Goal: Task Accomplishment & Management: Manage account settings

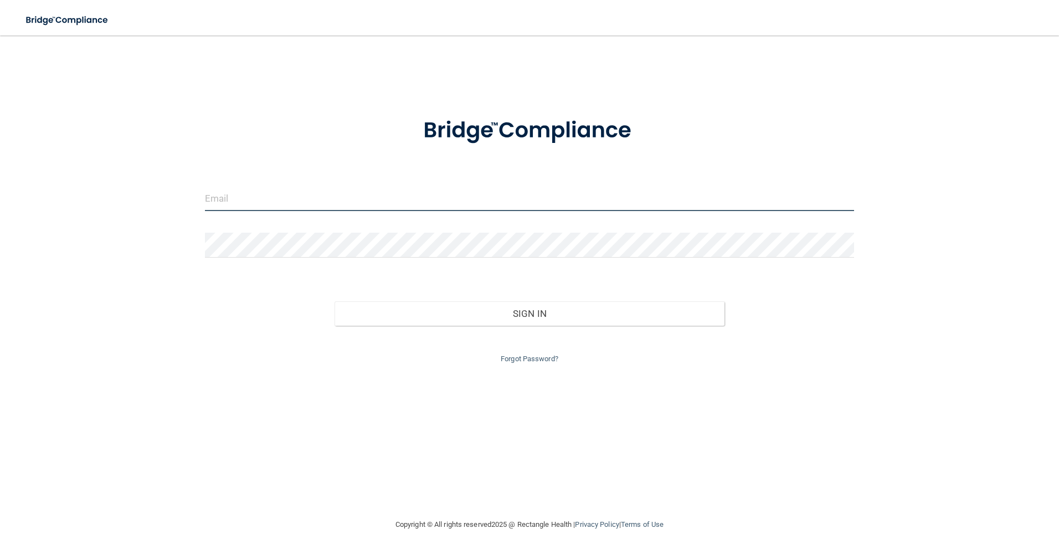
type input "[EMAIL_ADDRESS][DOMAIN_NAME]"
click at [1041, 261] on main "[EMAIL_ADDRESS][DOMAIN_NAME] Invalid email/password. You don't have permission …" at bounding box center [529, 294] width 1059 height 518
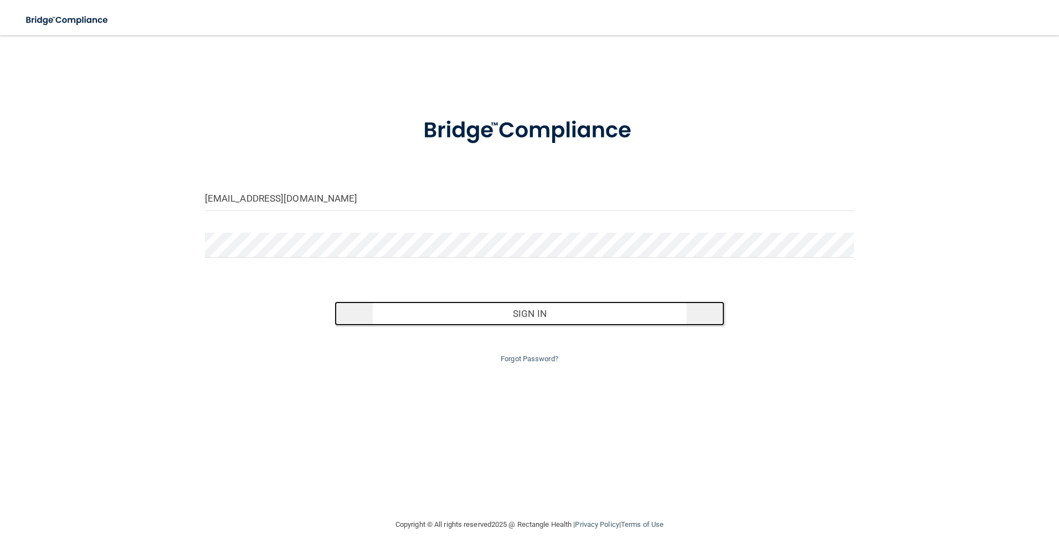
click at [524, 310] on button "Sign In" at bounding box center [529, 313] width 390 height 24
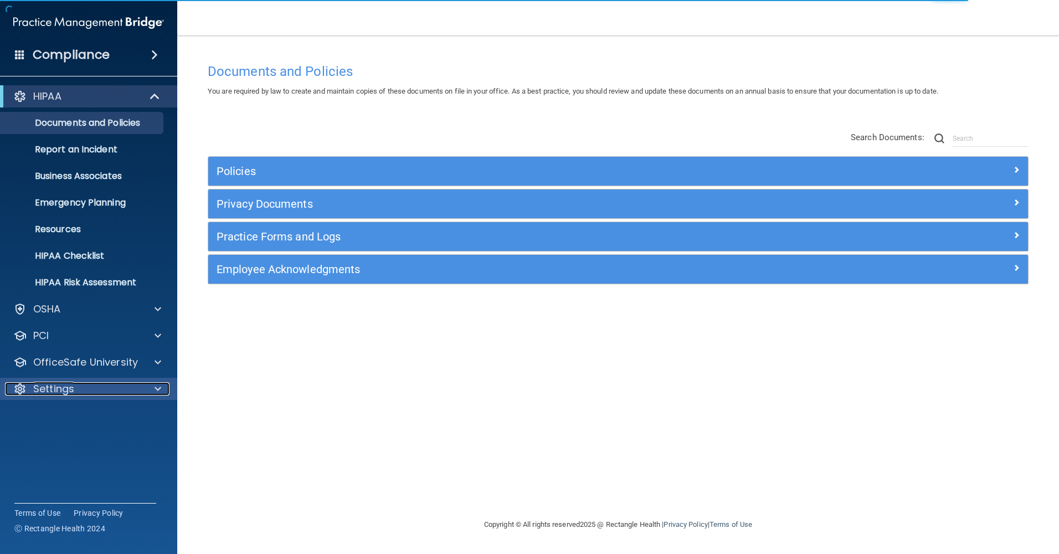
click at [66, 389] on p "Settings" at bounding box center [53, 388] width 41 height 13
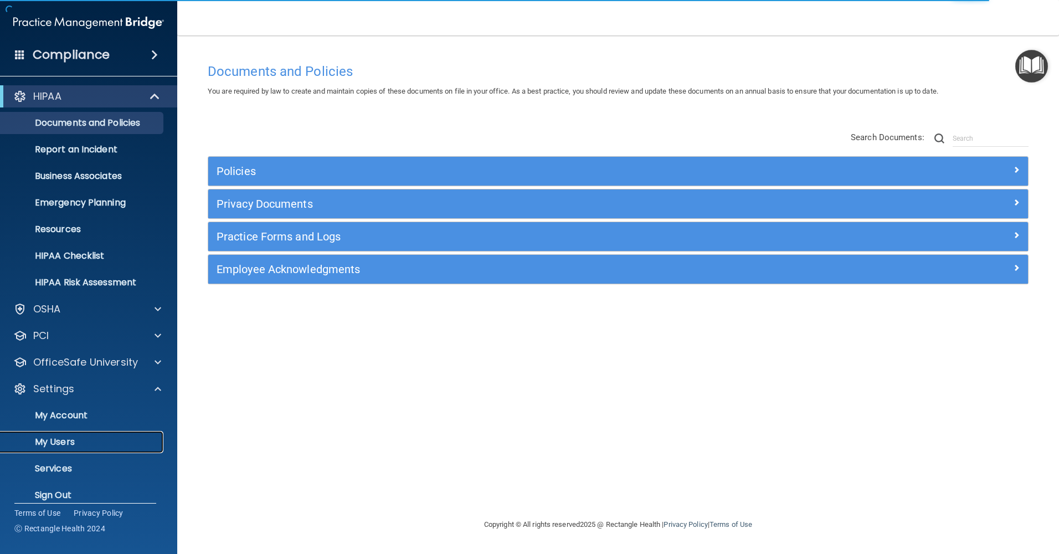
click at [81, 438] on p "My Users" at bounding box center [82, 441] width 151 height 11
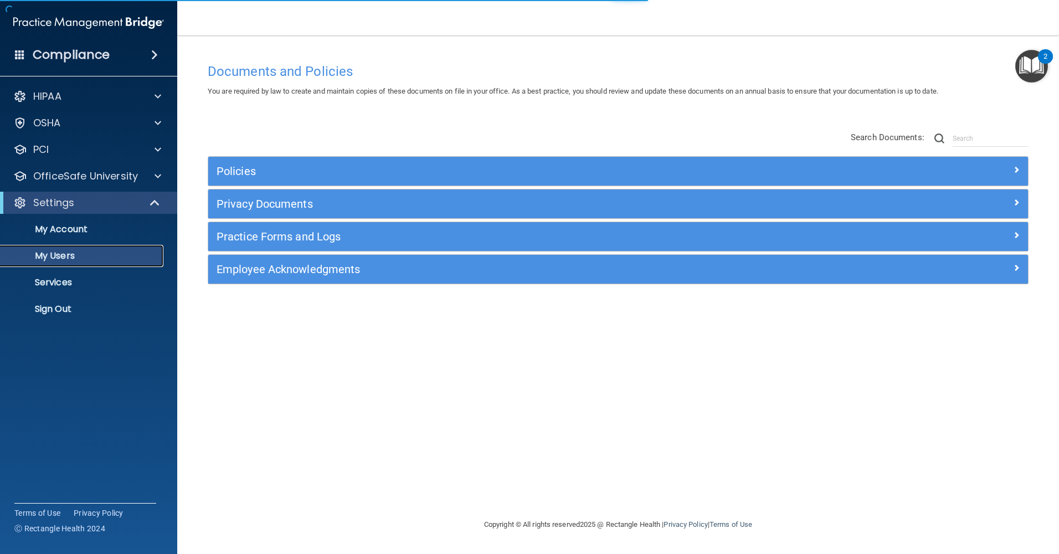
select select "20"
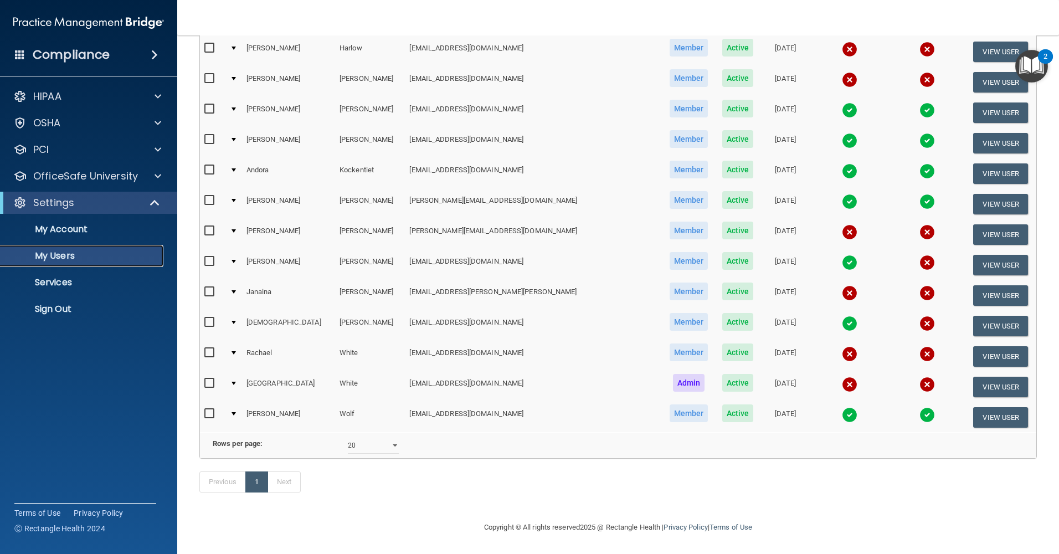
scroll to position [332, 0]
click at [980, 285] on button "View User" at bounding box center [1000, 295] width 55 height 20
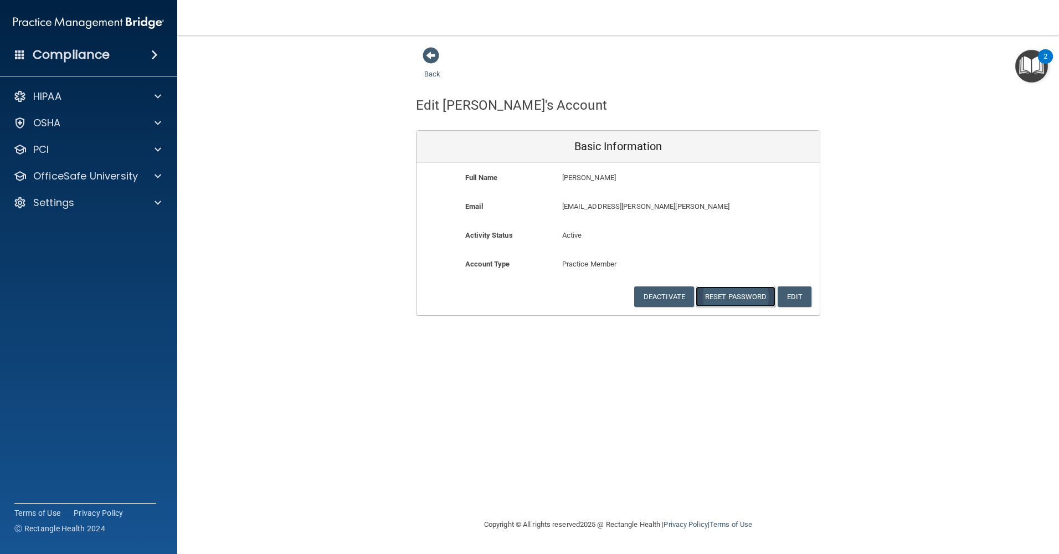
click at [743, 294] on button "Reset Password" at bounding box center [735, 296] width 80 height 20
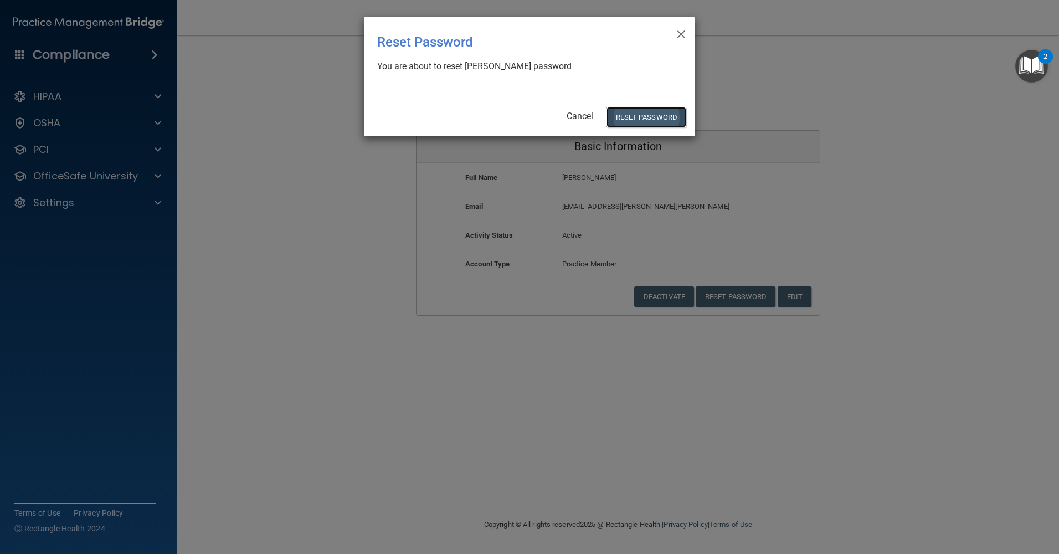
click at [664, 117] on button "Reset Password" at bounding box center [646, 117] width 80 height 20
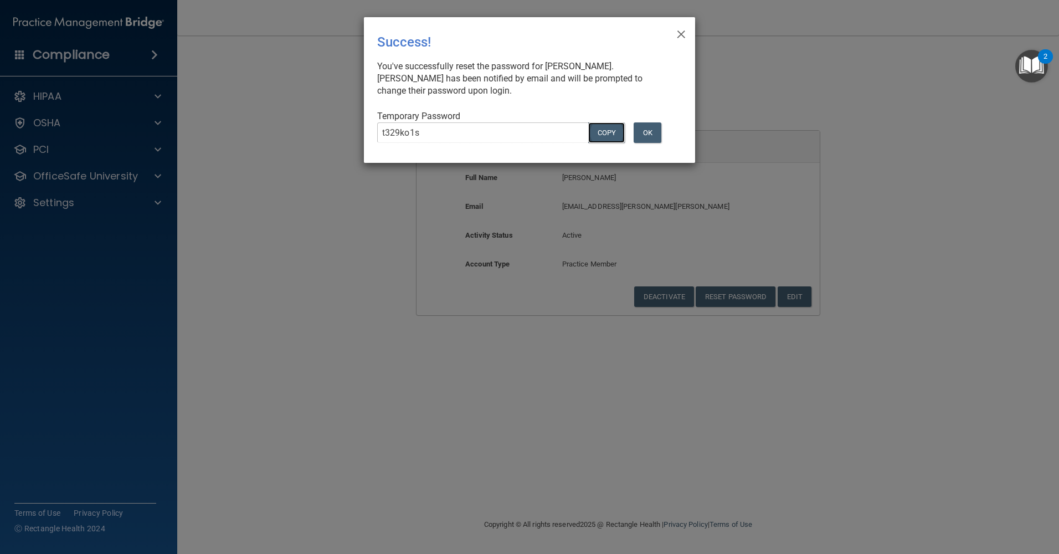
click at [608, 132] on button "COPY" at bounding box center [606, 132] width 37 height 20
drag, startPoint x: 680, startPoint y: 32, endPoint x: 839, endPoint y: 88, distance: 167.9
click at [839, 88] on div "× Close Success! You've successfully reset the password for [PERSON_NAME]. [PER…" at bounding box center [529, 277] width 1059 height 554
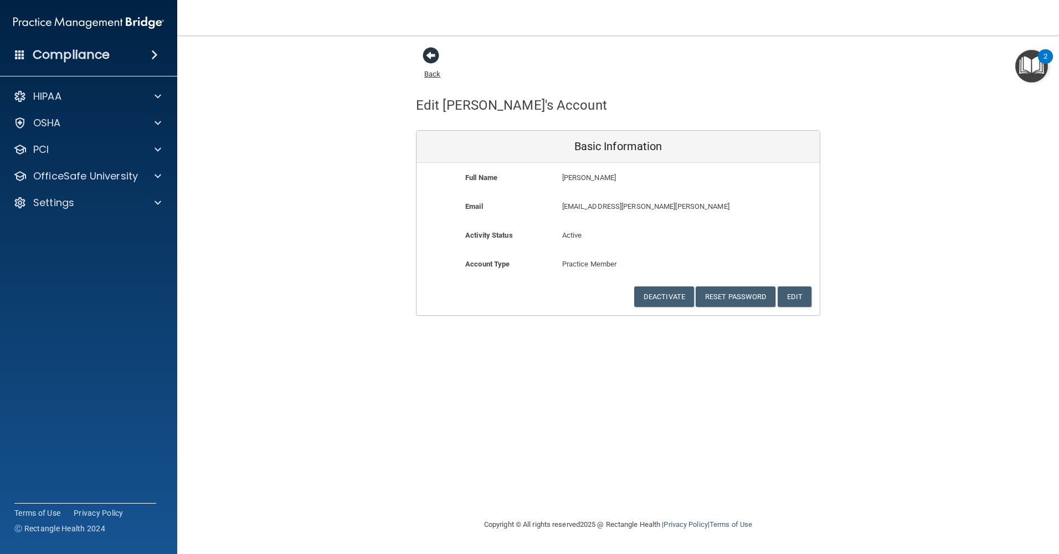
click at [433, 53] on span at bounding box center [430, 55] width 17 height 17
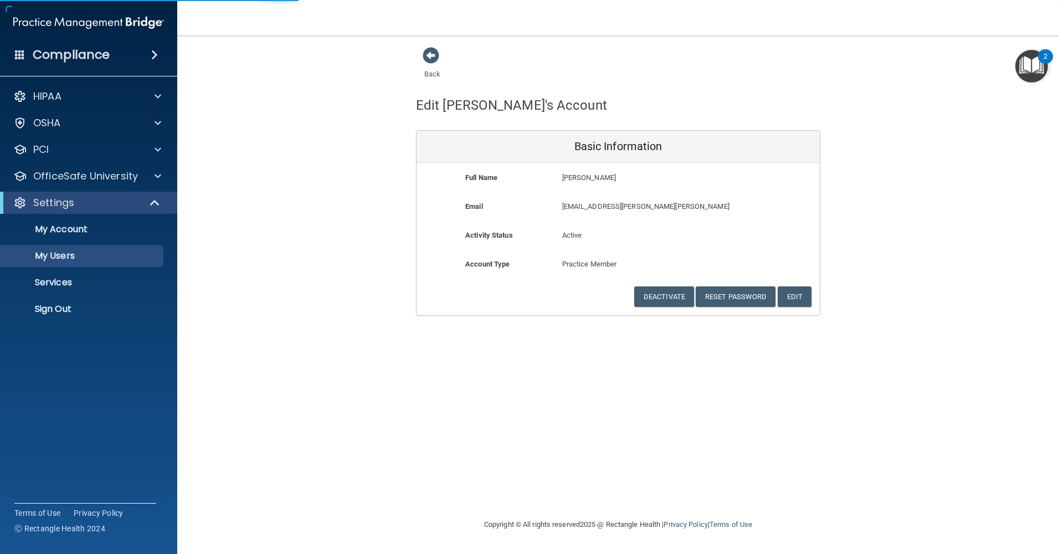
select select "20"
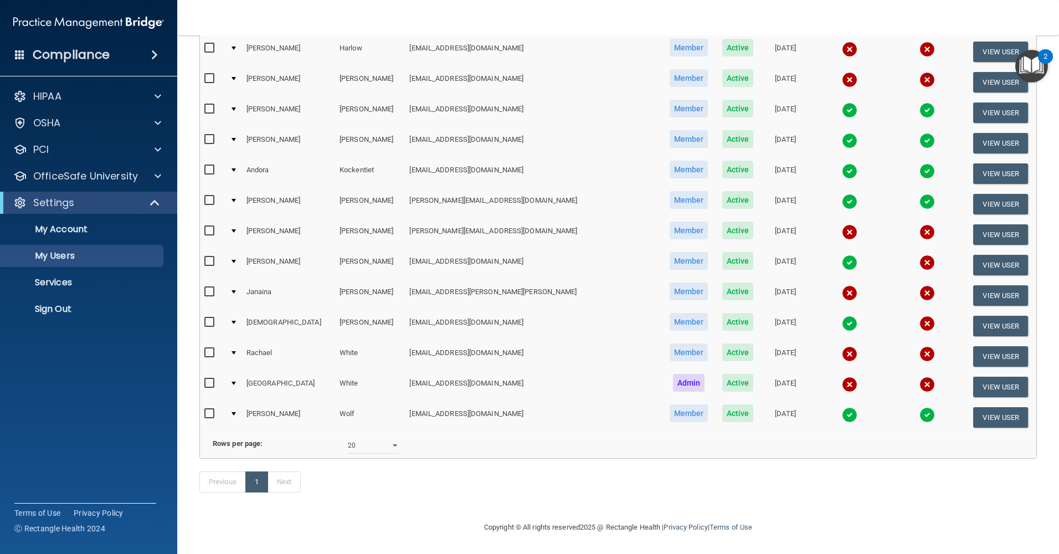
scroll to position [332, 0]
click at [51, 303] on p "Sign Out" at bounding box center [82, 308] width 151 height 11
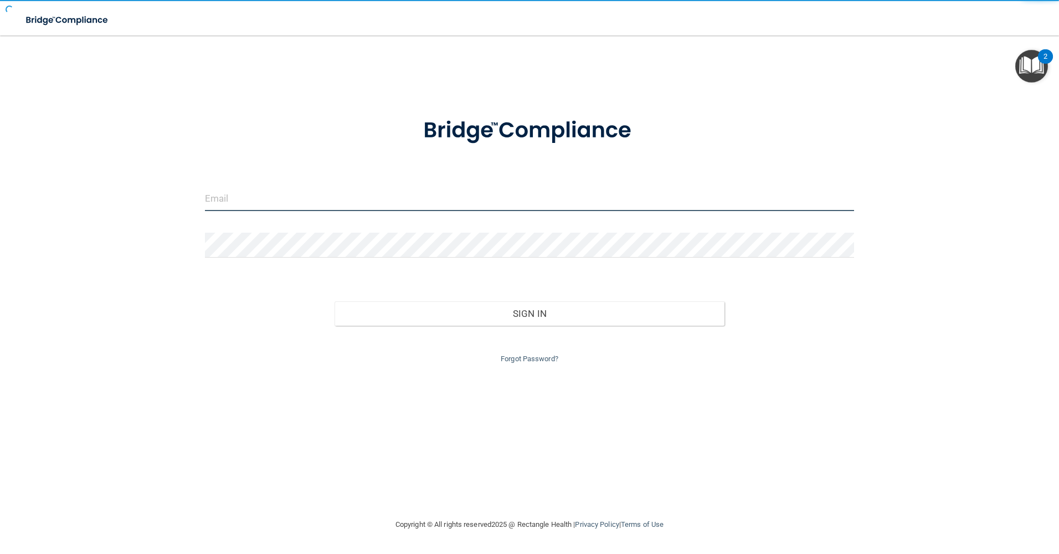
type input "[EMAIL_ADDRESS][DOMAIN_NAME]"
